Goal: Information Seeking & Learning: Learn about a topic

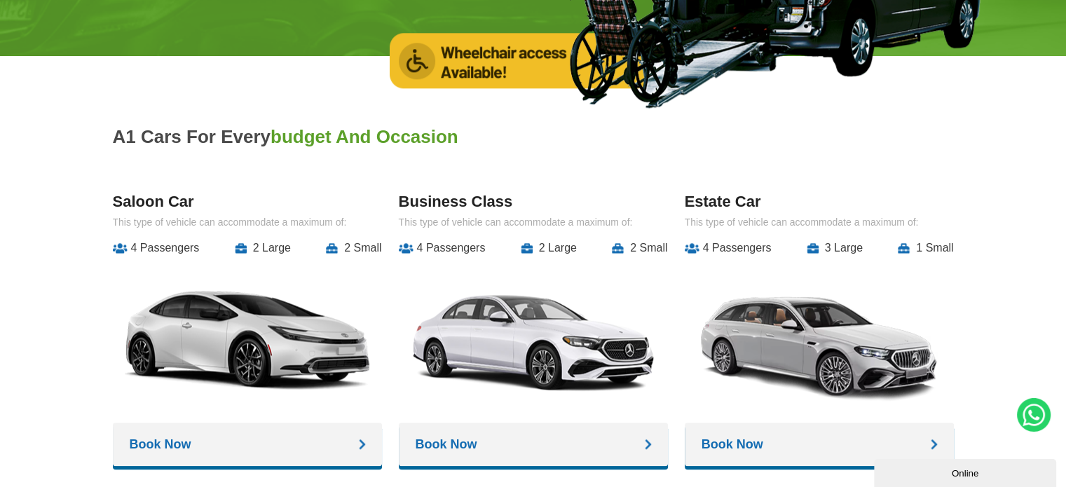
scroll to position [1542, 0]
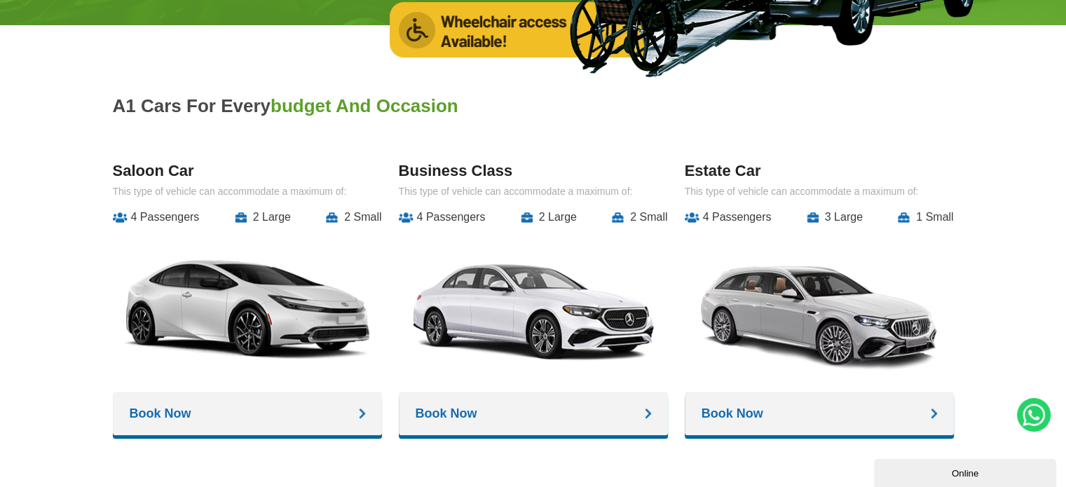
drag, startPoint x: 112, startPoint y: 177, endPoint x: 374, endPoint y: 182, distance: 262.2
click at [374, 186] on p "This type of vehicle can accommodate a maximum of:" at bounding box center [247, 191] width 269 height 11
copy p "This type of vehicle can accommodate a maximum of:"
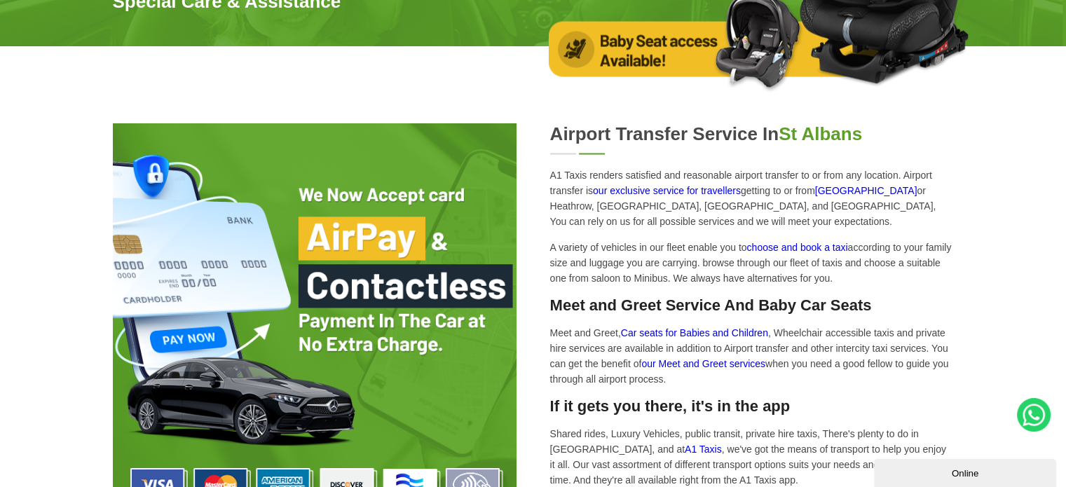
scroll to position [2803, 0]
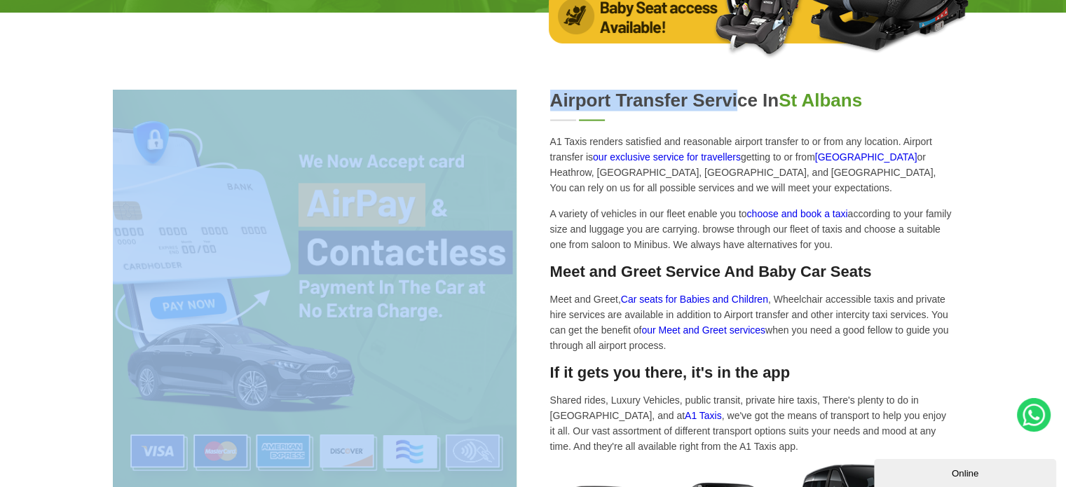
drag, startPoint x: 547, startPoint y: 88, endPoint x: 741, endPoint y: 88, distance: 194.8
click at [741, 90] on div "Airport Transfer Service in [GEOGRAPHIC_DATA] A1 Taxis renders satisfied and re…" at bounding box center [533, 329] width 841 height 478
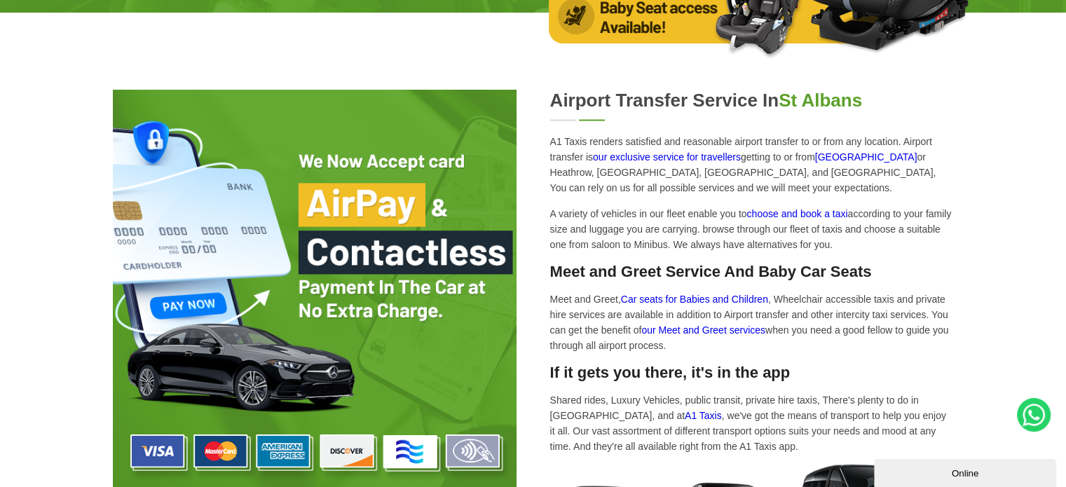
click at [745, 90] on h2 "Airport Transfer Service in [GEOGRAPHIC_DATA]" at bounding box center [752, 101] width 404 height 22
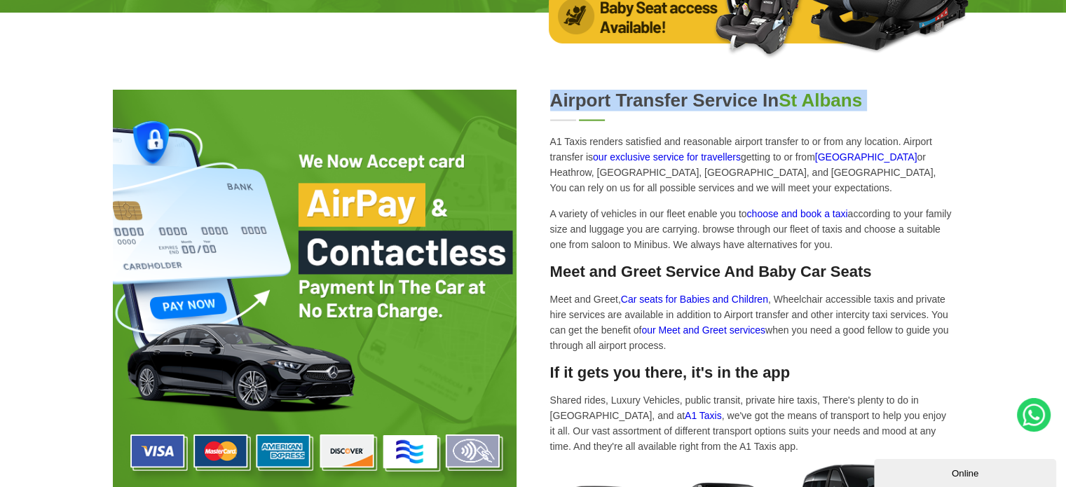
click at [745, 90] on h2 "Airport Transfer Service in [GEOGRAPHIC_DATA]" at bounding box center [752, 101] width 404 height 22
copy div "Airport Transfer Service in [GEOGRAPHIC_DATA]"
click at [754, 90] on h2 "Airport Transfer Service in [GEOGRAPHIC_DATA]" at bounding box center [752, 101] width 404 height 22
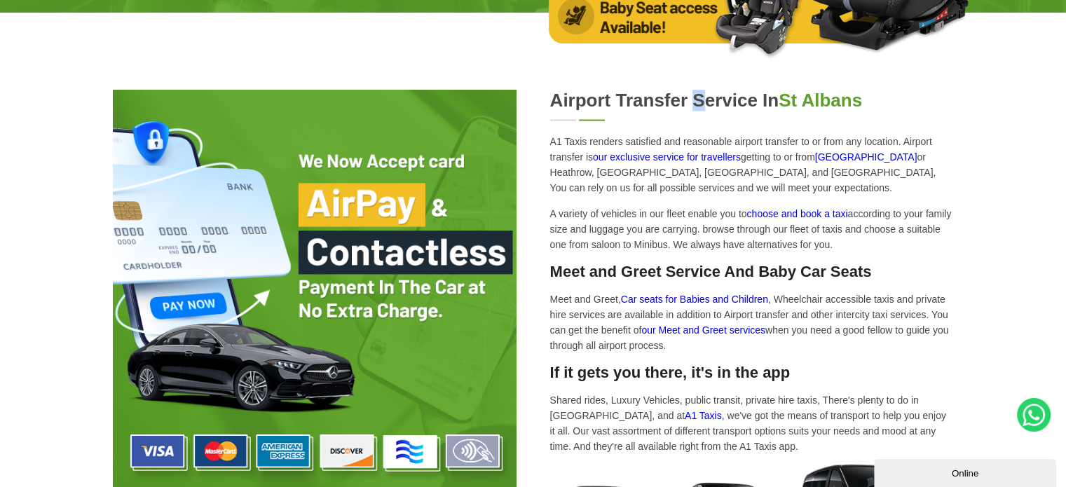
click at [698, 90] on h2 "Airport Transfer Service in [GEOGRAPHIC_DATA]" at bounding box center [752, 101] width 404 height 22
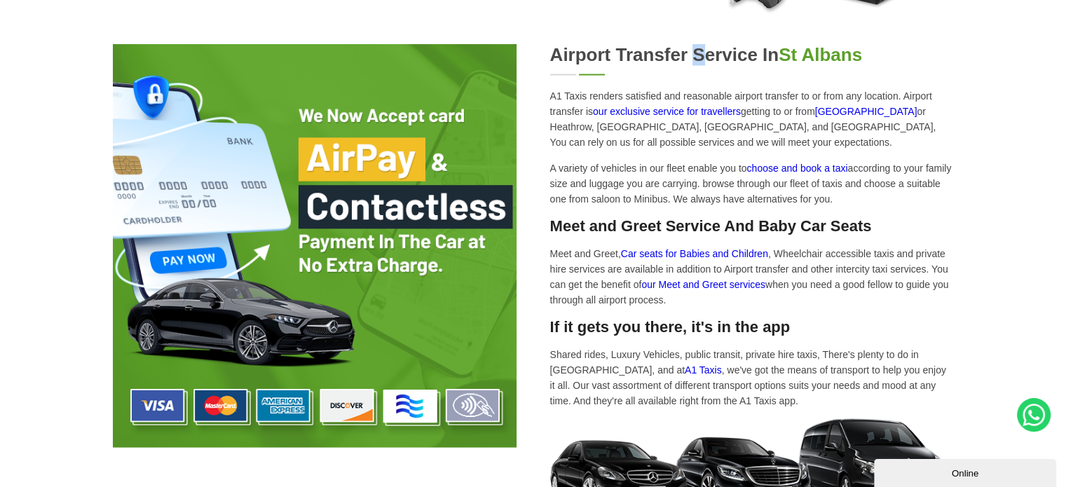
scroll to position [2873, 0]
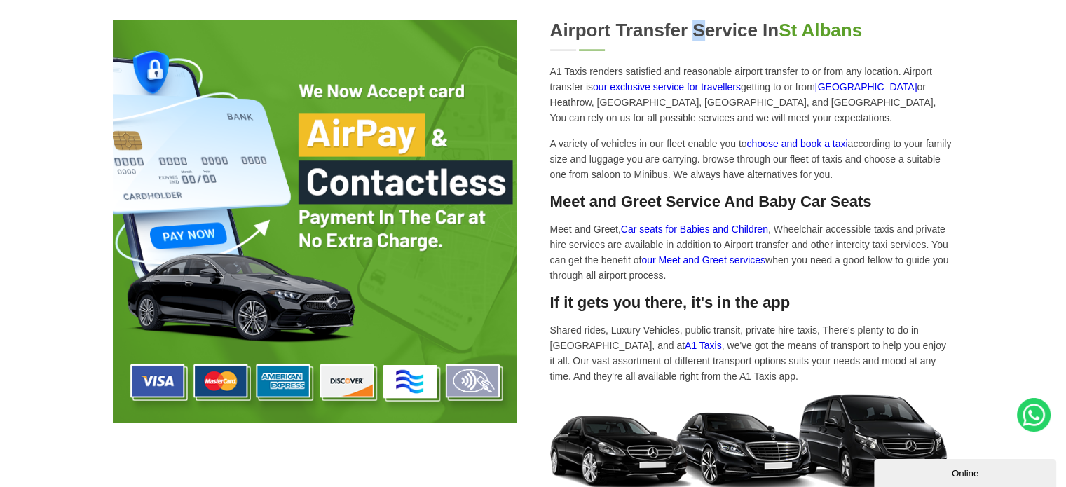
drag, startPoint x: 420, startPoint y: 57, endPoint x: 385, endPoint y: 48, distance: 36.0
click at [385, 48] on img at bounding box center [315, 222] width 404 height 404
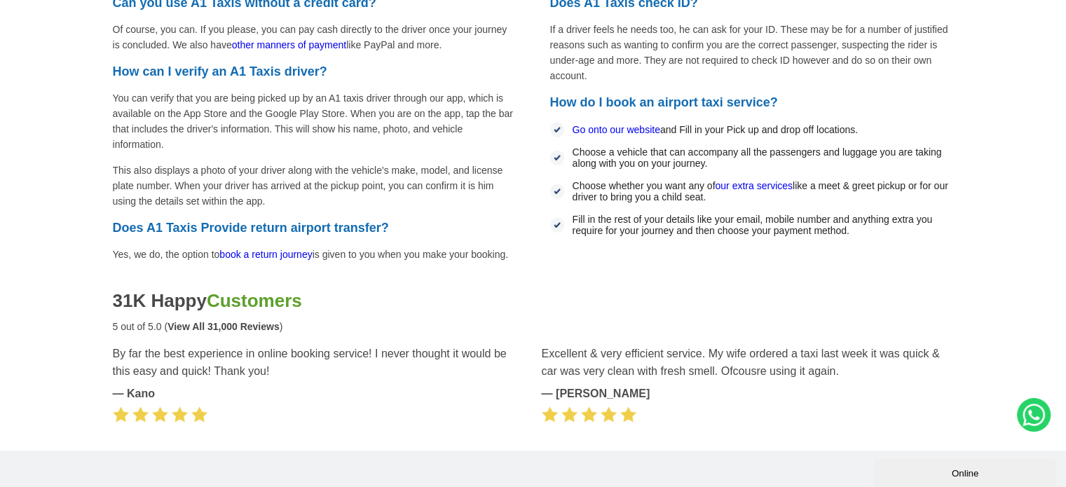
scroll to position [3644, 0]
